Goal: Task Accomplishment & Management: Use online tool/utility

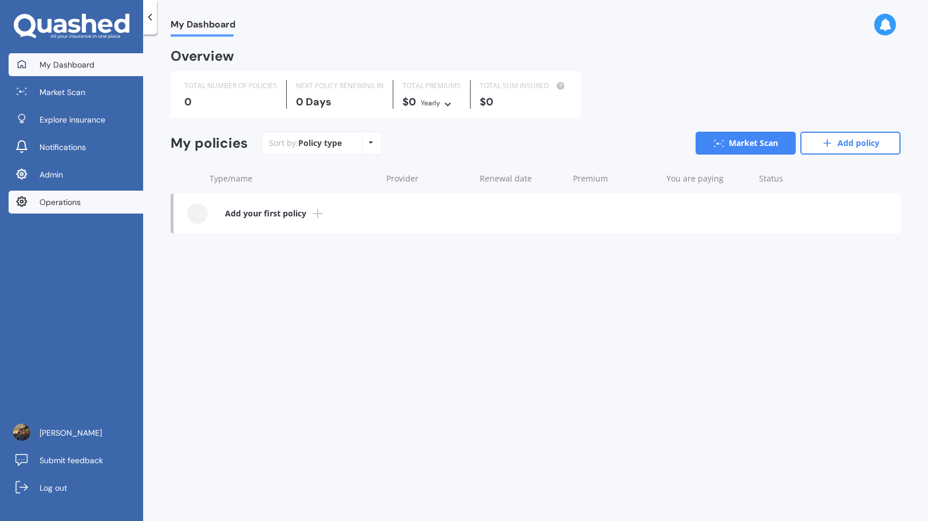
click at [112, 198] on link "Operations" at bounding box center [76, 202] width 135 height 23
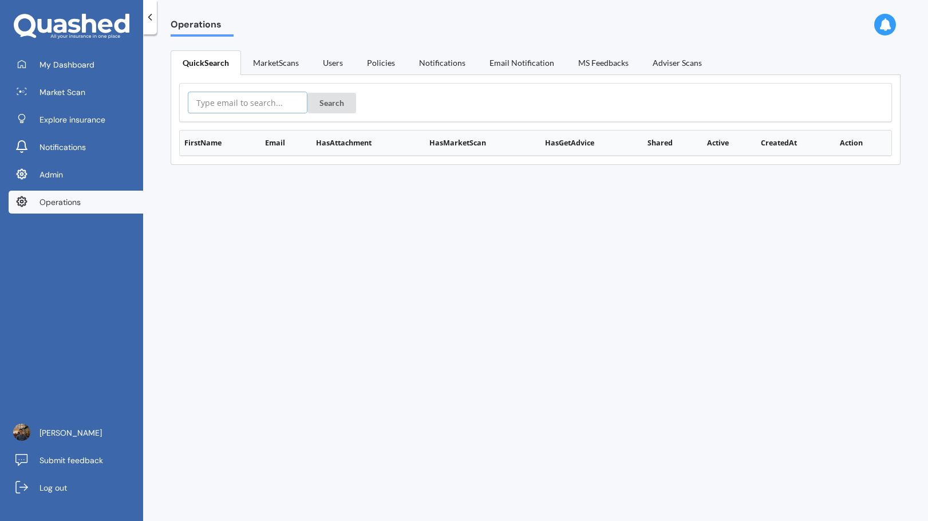
click at [263, 107] on input "text" at bounding box center [248, 103] width 120 height 22
paste input "[EMAIL_ADDRESS][PERSON_NAME][DOMAIN_NAME]"
type input "[EMAIL_ADDRESS][PERSON_NAME][DOMAIN_NAME]"
click at [323, 104] on button "Search" at bounding box center [331, 103] width 49 height 21
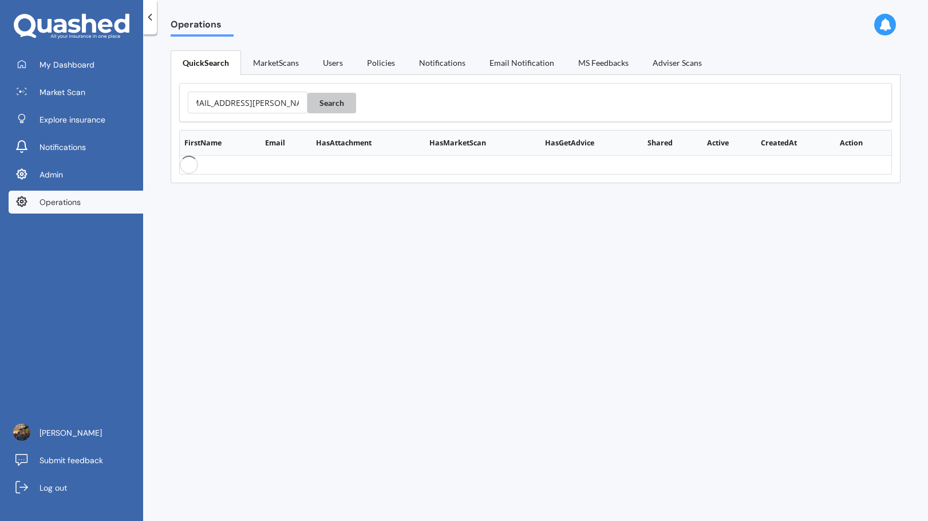
scroll to position [0, 0]
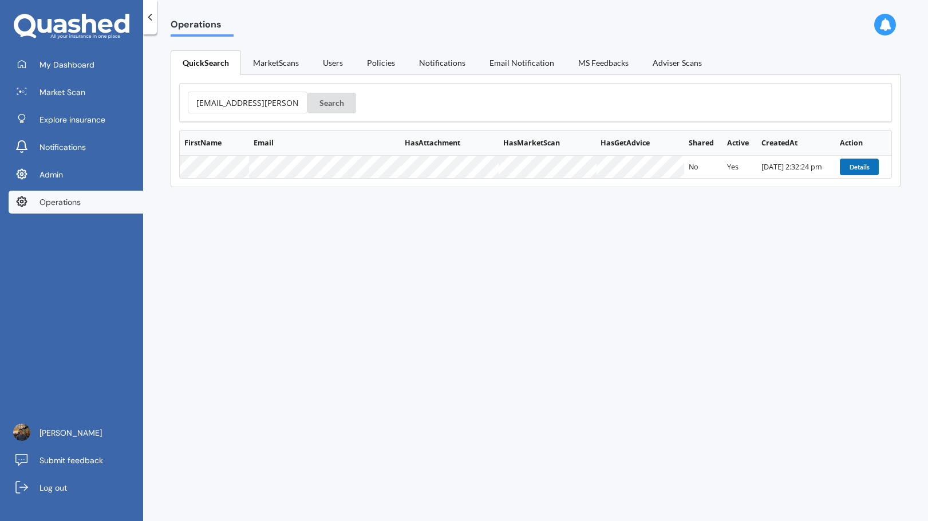
click at [847, 163] on button "Details" at bounding box center [859, 167] width 39 height 16
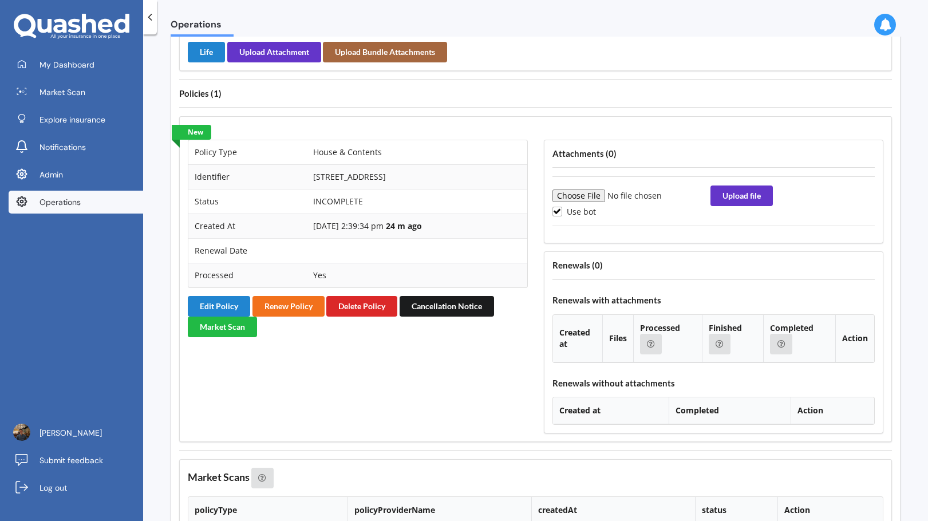
scroll to position [1140, 0]
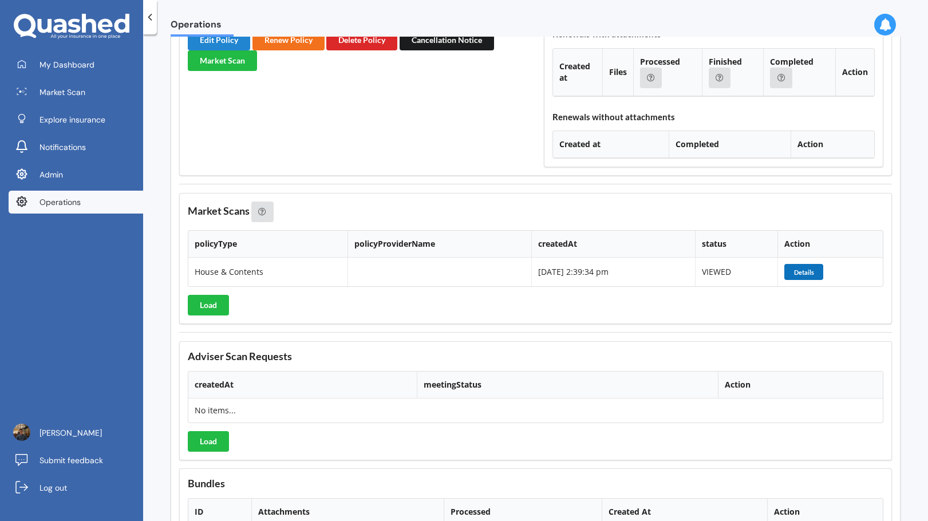
click at [802, 275] on button "Details" at bounding box center [803, 272] width 39 height 16
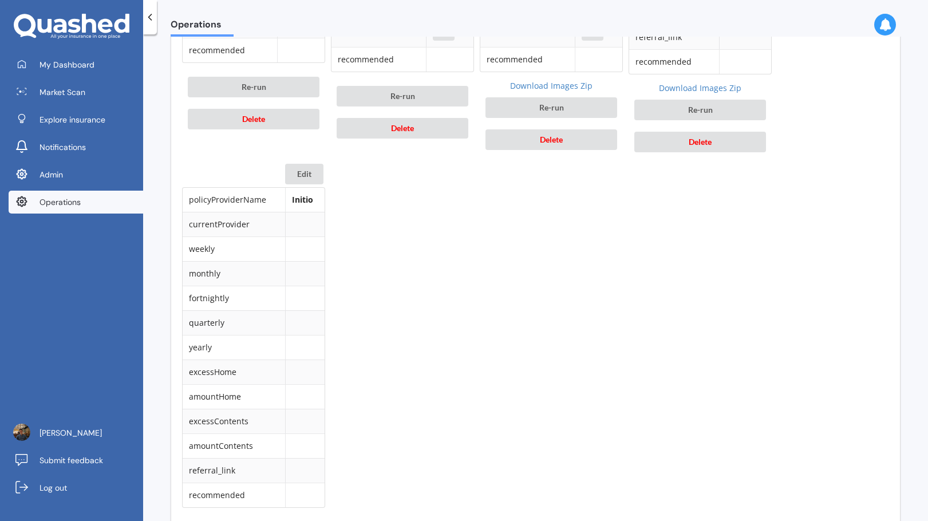
scroll to position [1009, 0]
